Goal: Obtain resource: Obtain resource

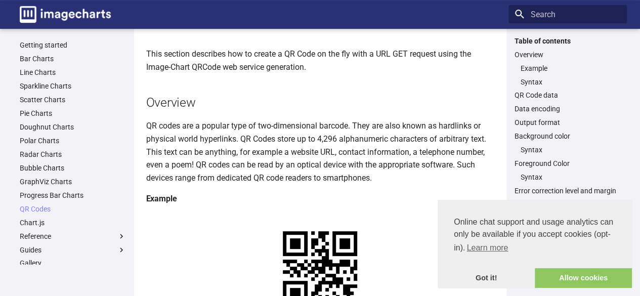
scroll to position [128, 0]
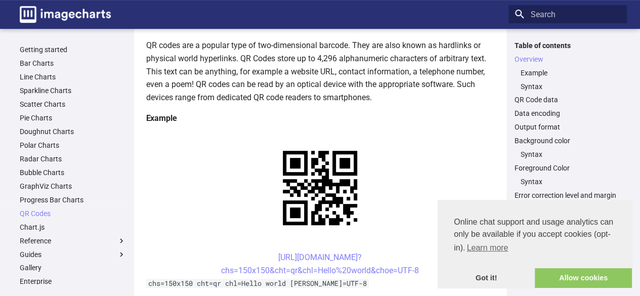
drag, startPoint x: 428, startPoint y: 176, endPoint x: 230, endPoint y: 163, distance: 198.9
click at [230, 251] on center "[URL][DOMAIN_NAME]? chs=150x150&cht=qr&chl=Hello%20world&choe=UTF-8" at bounding box center [320, 264] width 348 height 26
copy link "[URL][DOMAIN_NAME]? chs=150x150&cht=qr&chl=Hello%20world&choe=UTF-8"
click at [36, 213] on link "QR Codes" at bounding box center [73, 213] width 106 height 9
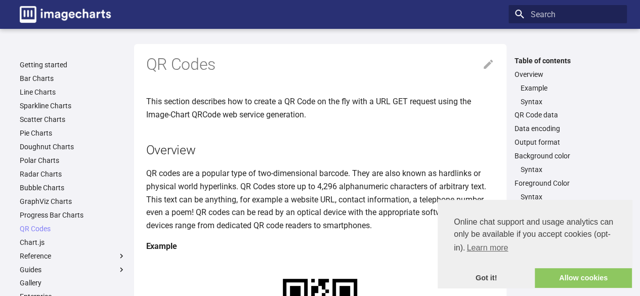
scroll to position [228, 0]
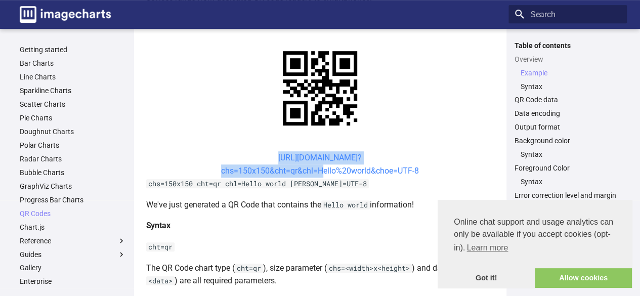
drag, startPoint x: 259, startPoint y: 156, endPoint x: 315, endPoint y: 170, distance: 58.0
click at [315, 170] on center "[URL][DOMAIN_NAME]? chs=150x150&cht=qr&chl=Hello%20world&choe=UTF-8" at bounding box center [320, 164] width 348 height 26
copy link "https://image-charts.com/chart? chs=150x150&cht=qr&chl="
